Goal: Task Accomplishment & Management: Complete application form

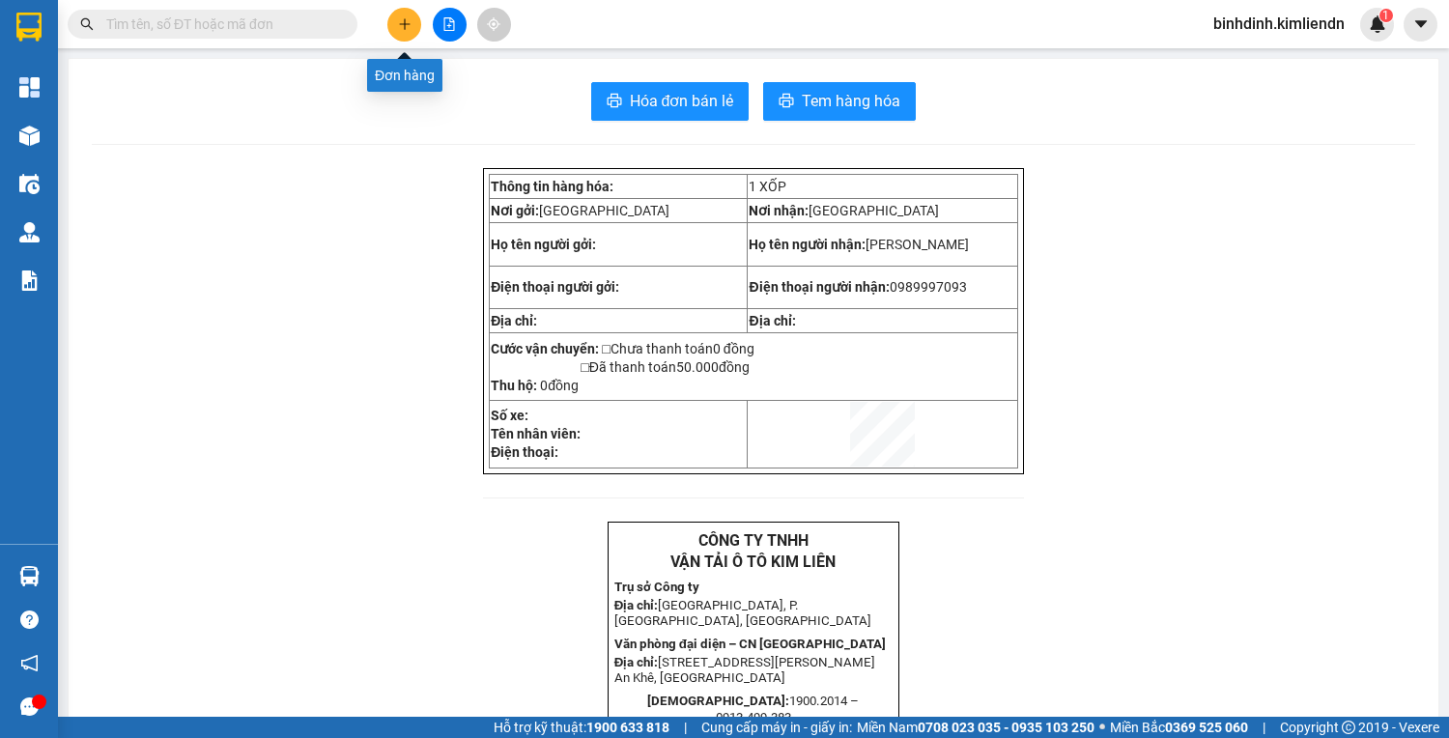
click at [401, 26] on icon "plus" at bounding box center [405, 24] width 14 height 14
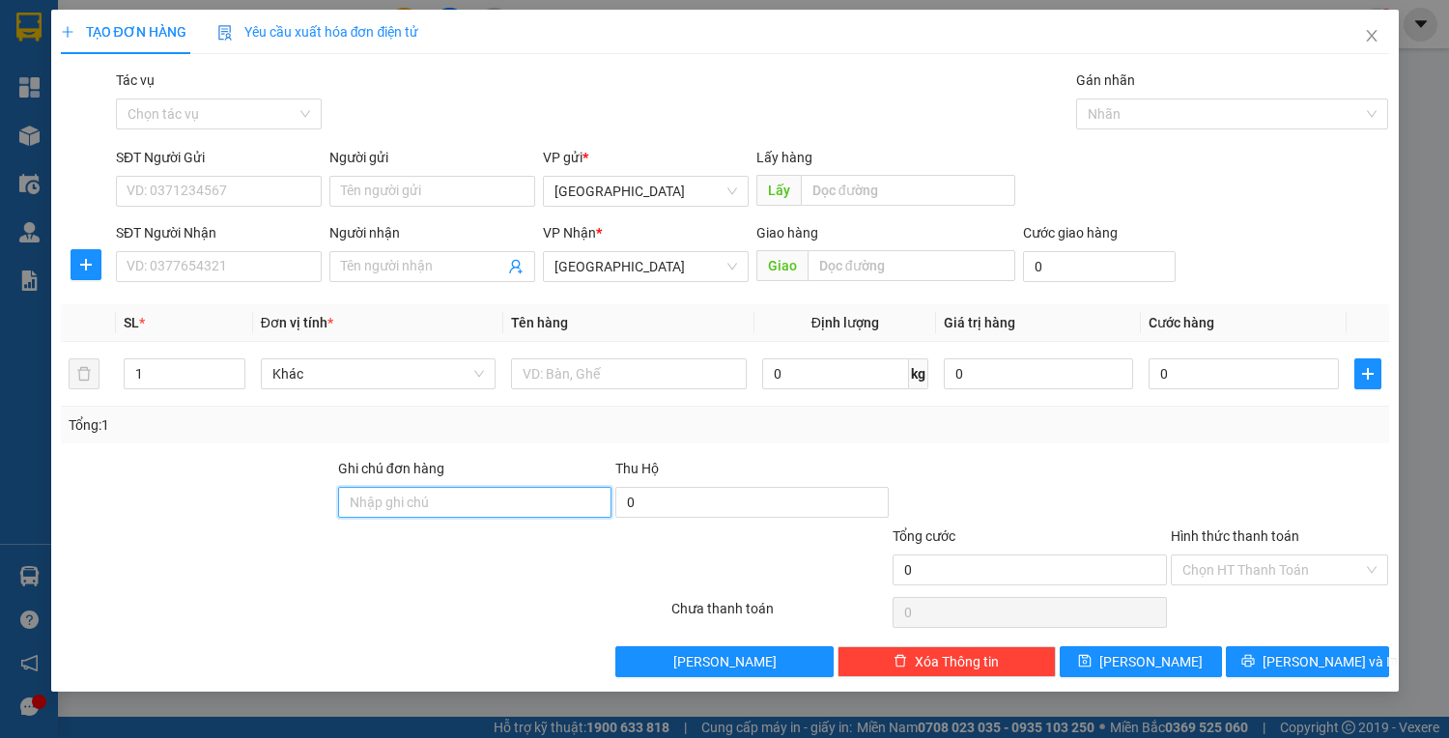
drag, startPoint x: 415, startPoint y: 504, endPoint x: 421, endPoint y: 463, distance: 41.9
click at [418, 502] on input "Ghi chú đơn hàng" at bounding box center [474, 502] width 273 height 31
click at [454, 570] on div at bounding box center [558, 559] width 222 height 68
click at [444, 513] on input "77B01117" at bounding box center [474, 502] width 273 height 31
type input "77b01117 - 0947171651"
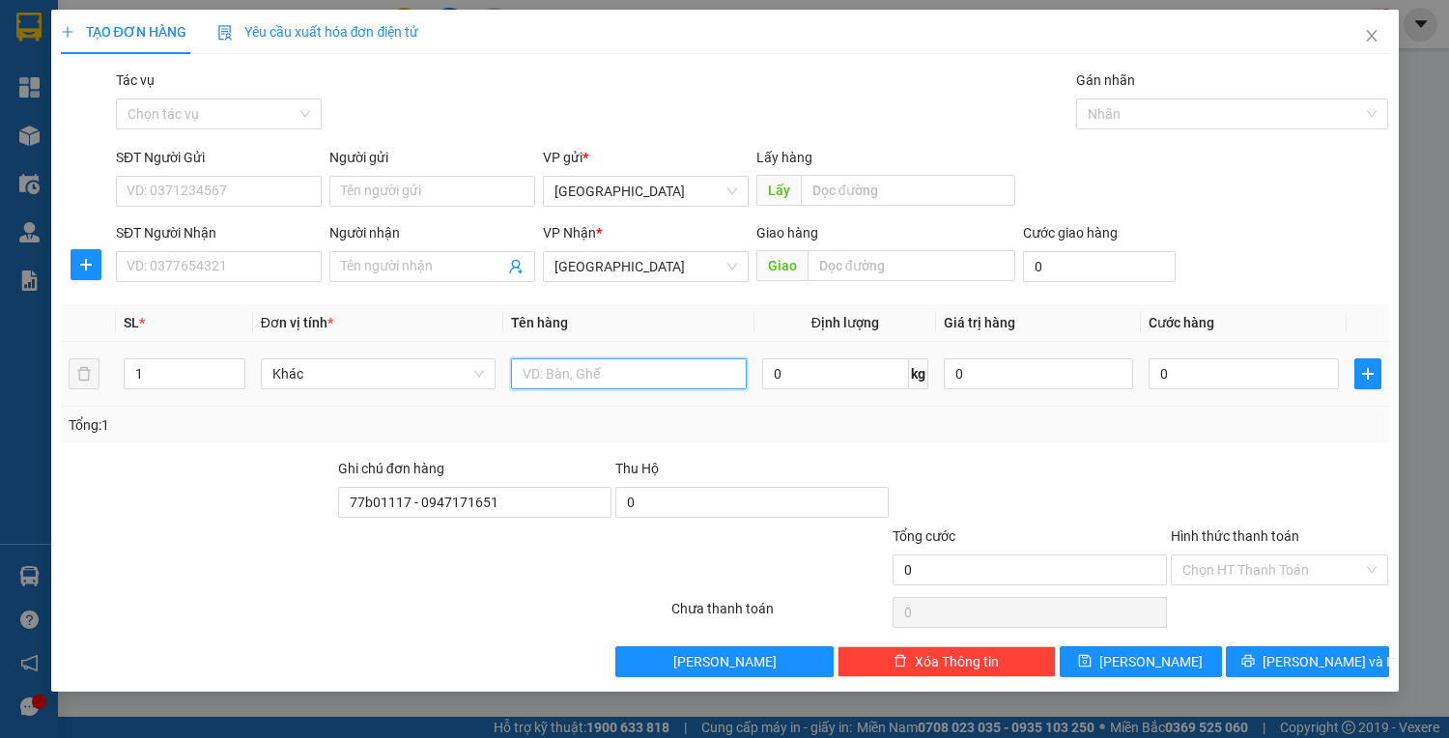
click at [571, 381] on input "text" at bounding box center [628, 373] width 235 height 31
type input "KIỆN"
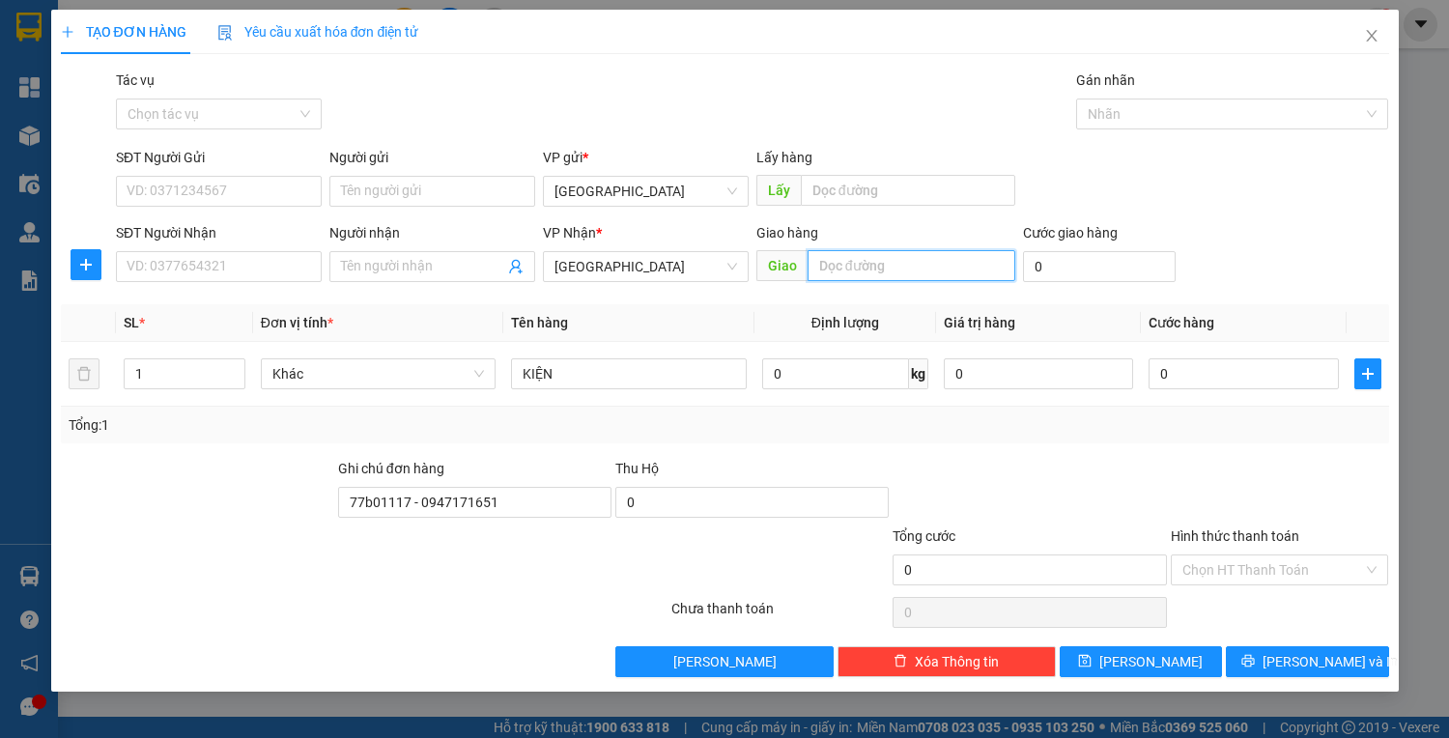
click at [895, 260] on input "text" at bounding box center [911, 265] width 208 height 31
type input "BỒNG SƠN"
click at [255, 271] on input "SĐT Người Nhận" at bounding box center [219, 266] width 206 height 31
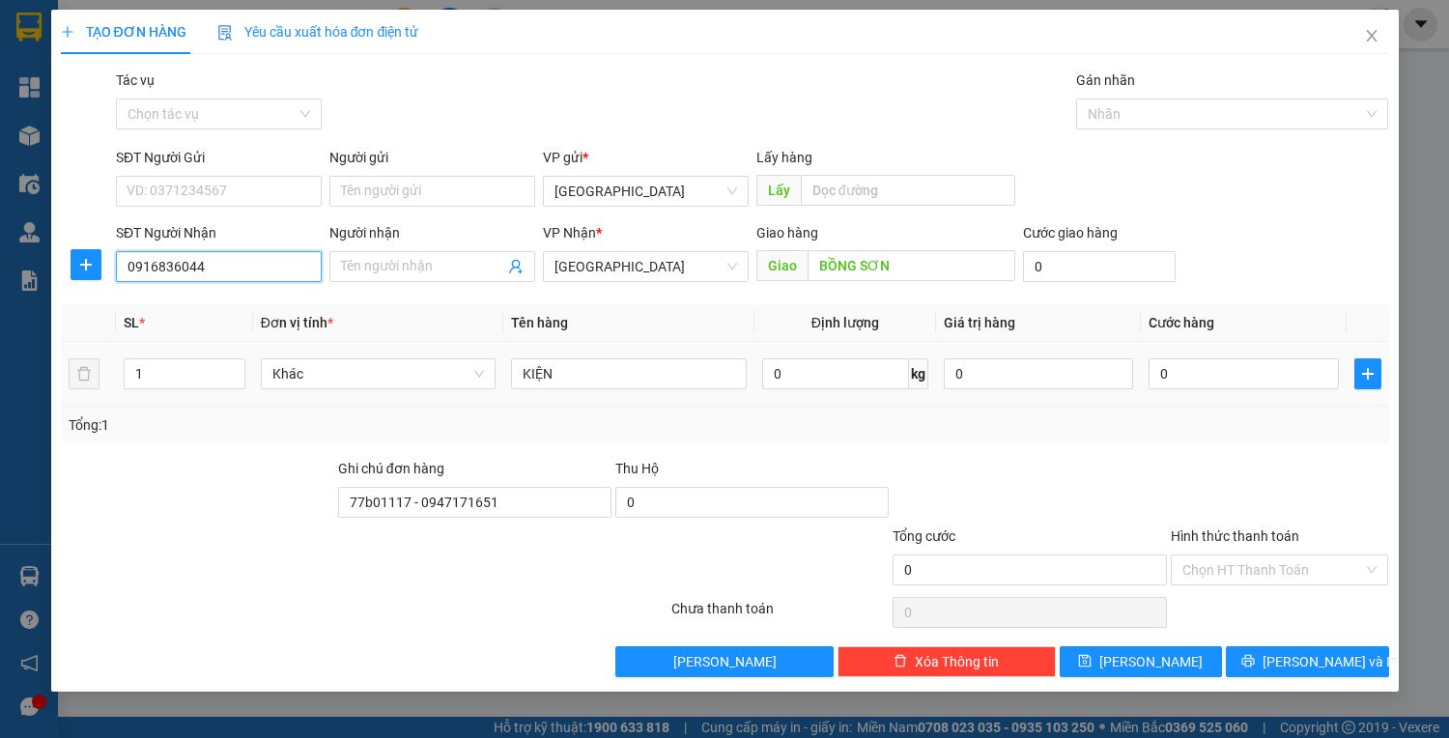
type input "0916836044"
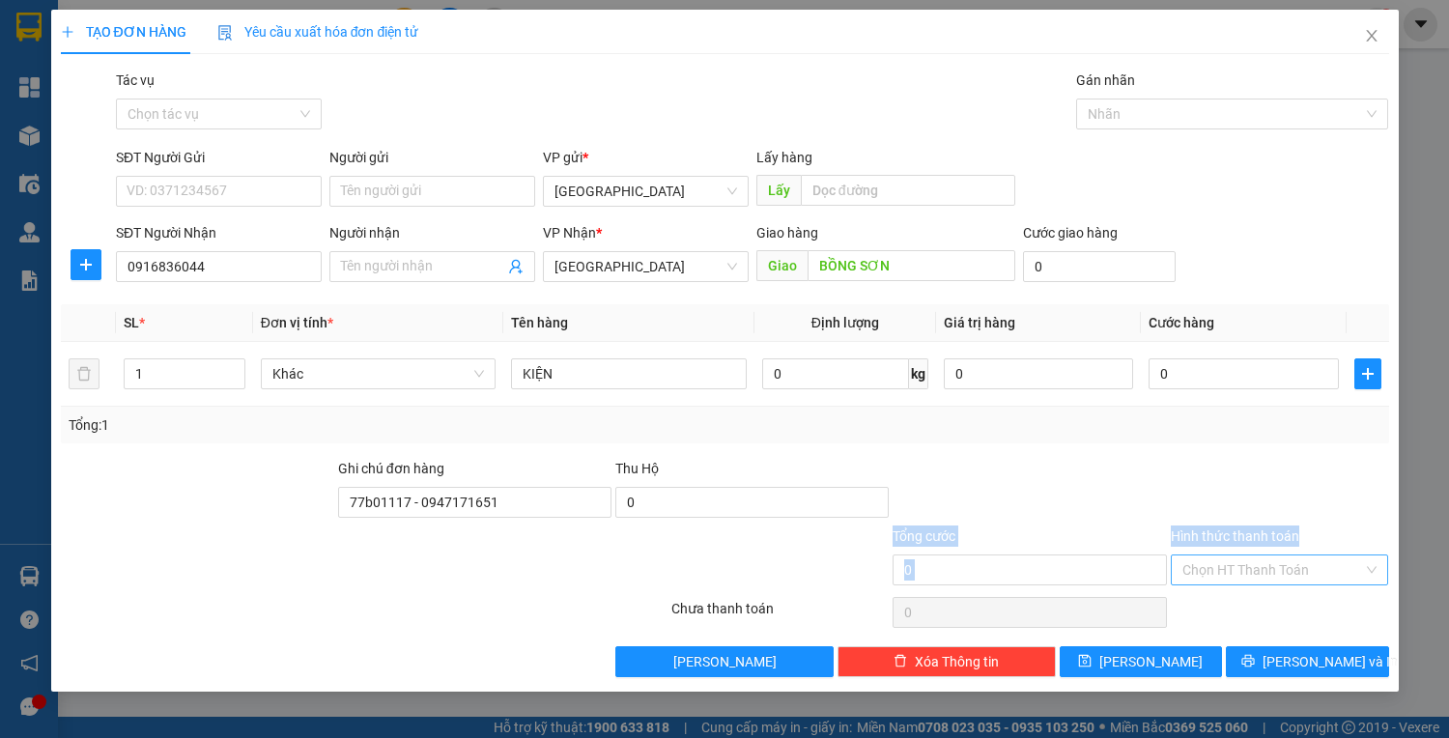
drag, startPoint x: 1271, startPoint y: 546, endPoint x: 1266, endPoint y: 573, distance: 27.5
click at [1266, 573] on form "Ghi chú đơn hàng 77b01117 - 0947171651 Thu Hộ 0 Tổng cước 0 Hình thức thanh toá…" at bounding box center [725, 525] width 1328 height 135
click at [1106, 470] on div at bounding box center [1028, 492] width 277 height 68
click at [1282, 661] on button "[PERSON_NAME] và In" at bounding box center [1306, 661] width 162 height 31
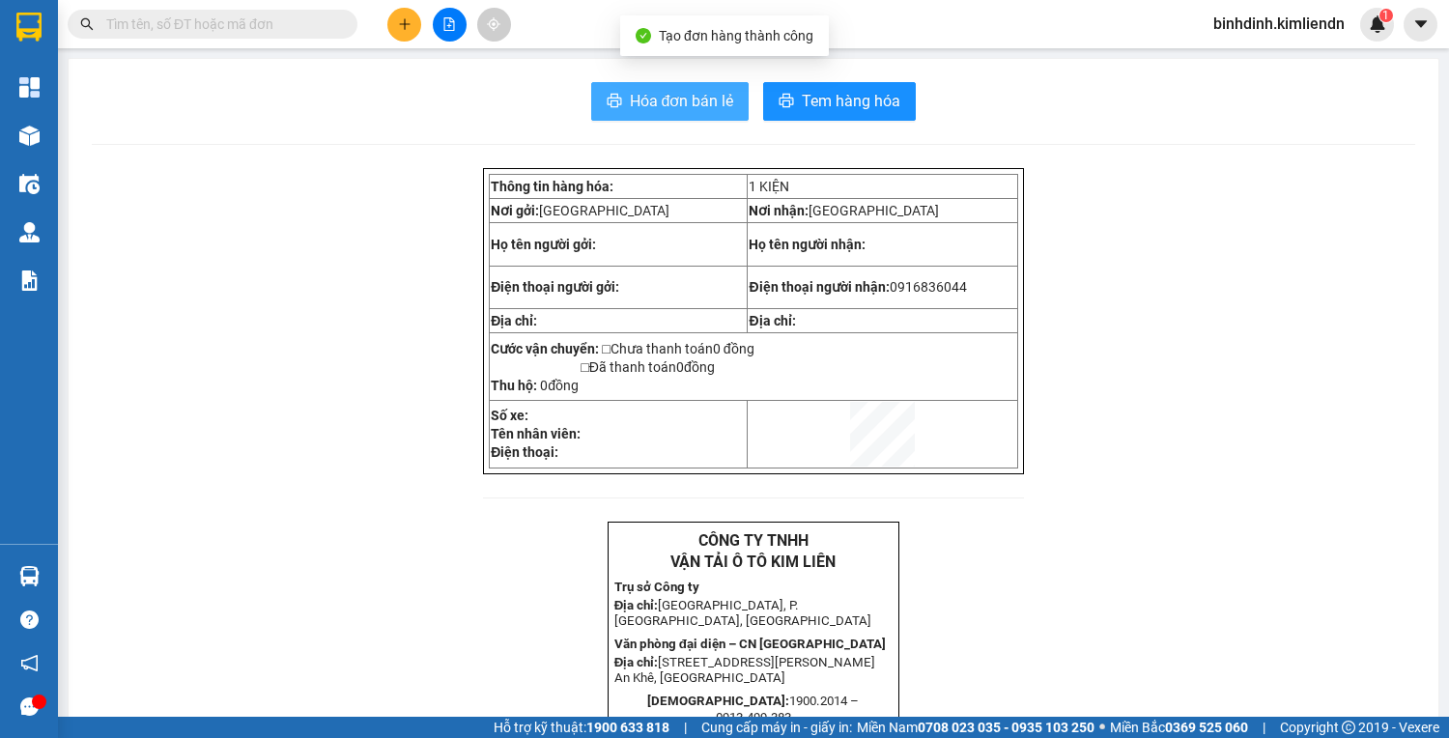
click at [672, 106] on span "Hóa đơn bán lẻ" at bounding box center [682, 101] width 104 height 24
